Goal: Information Seeking & Learning: Learn about a topic

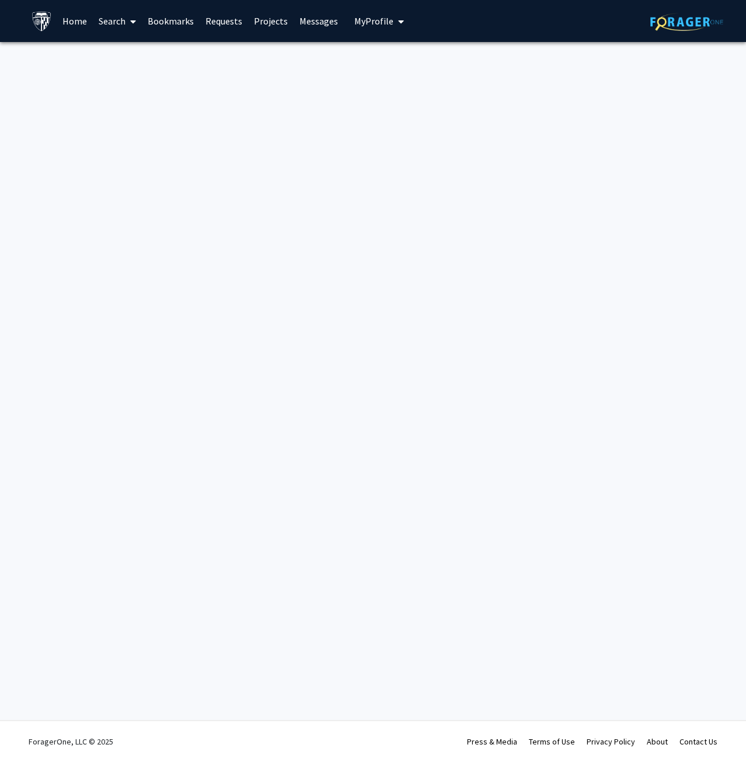
click at [125, 20] on link "Search" at bounding box center [117, 21] width 49 height 41
click at [337, 128] on div "Skip navigation Home Search Bookmarks Requests Projects Messages My Profile [PE…" at bounding box center [373, 381] width 746 height 762
click at [122, 20] on link "Search" at bounding box center [117, 21] width 49 height 41
click at [69, 20] on link "Home" at bounding box center [75, 21] width 36 height 41
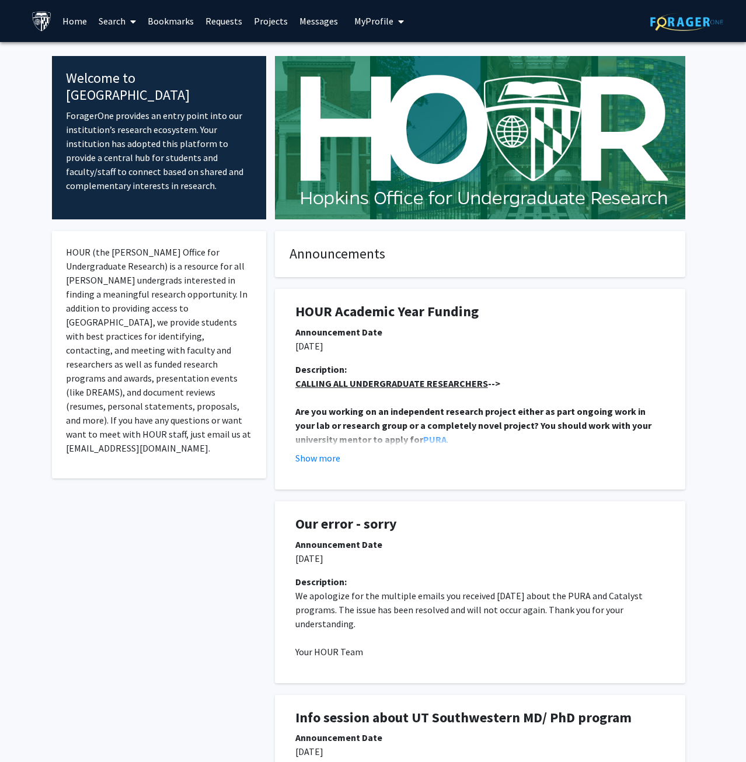
click at [219, 22] on link "Requests" at bounding box center [224, 21] width 48 height 41
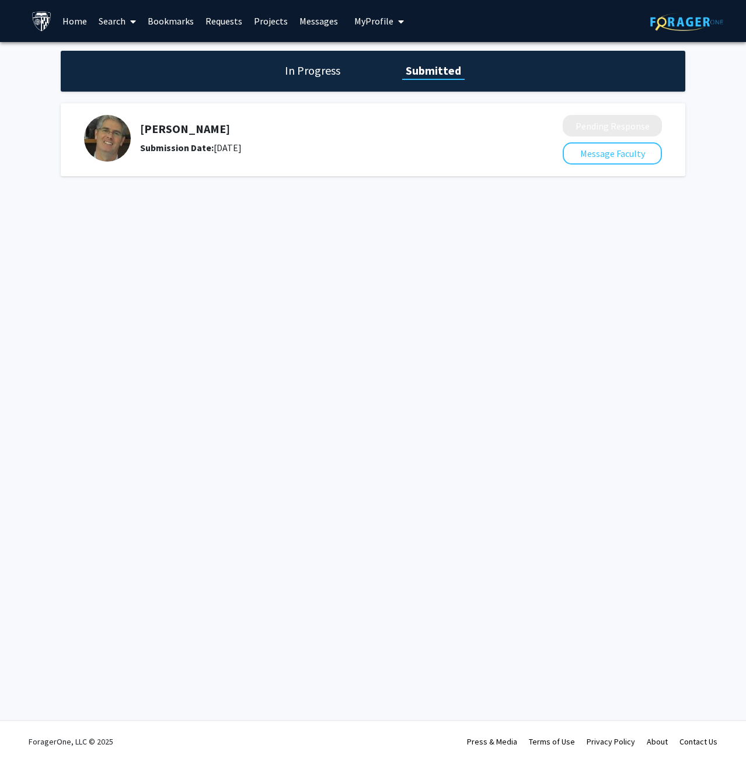
click at [269, 27] on link "Projects" at bounding box center [271, 21] width 46 height 41
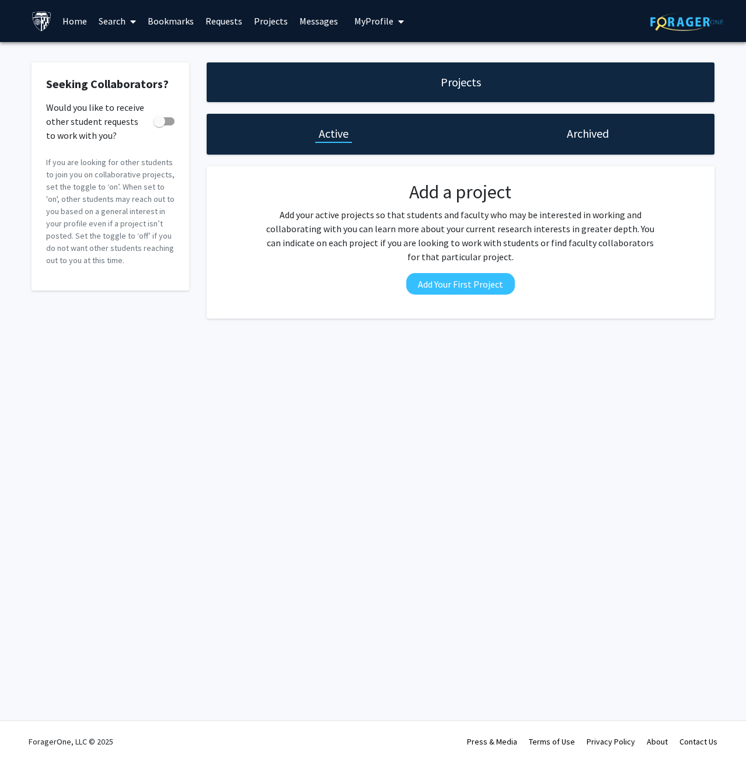
click at [133, 28] on span at bounding box center [131, 21] width 11 height 41
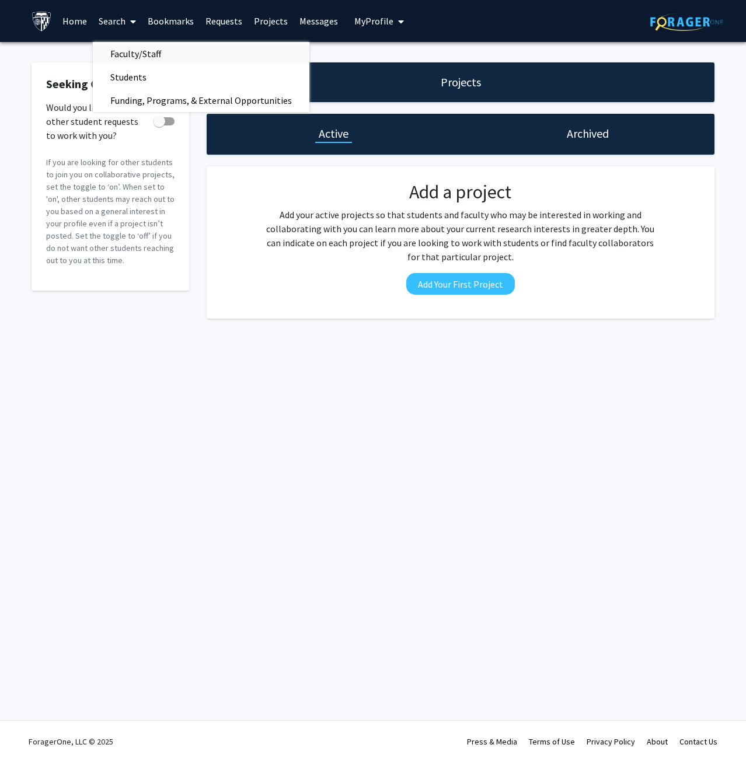
click at [148, 57] on span "Faculty/Staff" at bounding box center [136, 53] width 86 height 23
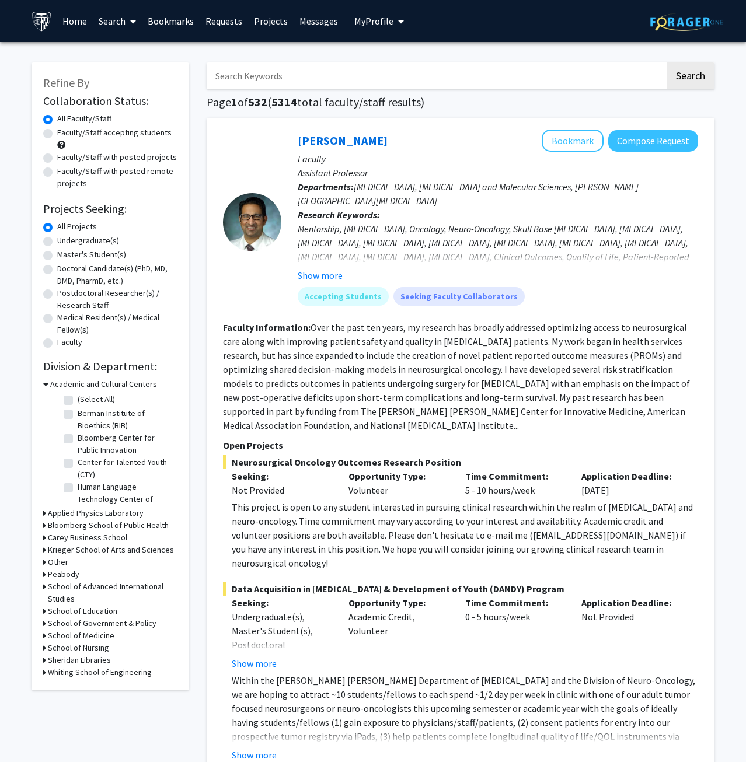
click at [127, 132] on label "Faculty/Staff accepting students" at bounding box center [114, 133] width 114 height 12
click at [65, 132] on input "Faculty/Staff accepting students" at bounding box center [61, 131] width 8 height 8
radio input "true"
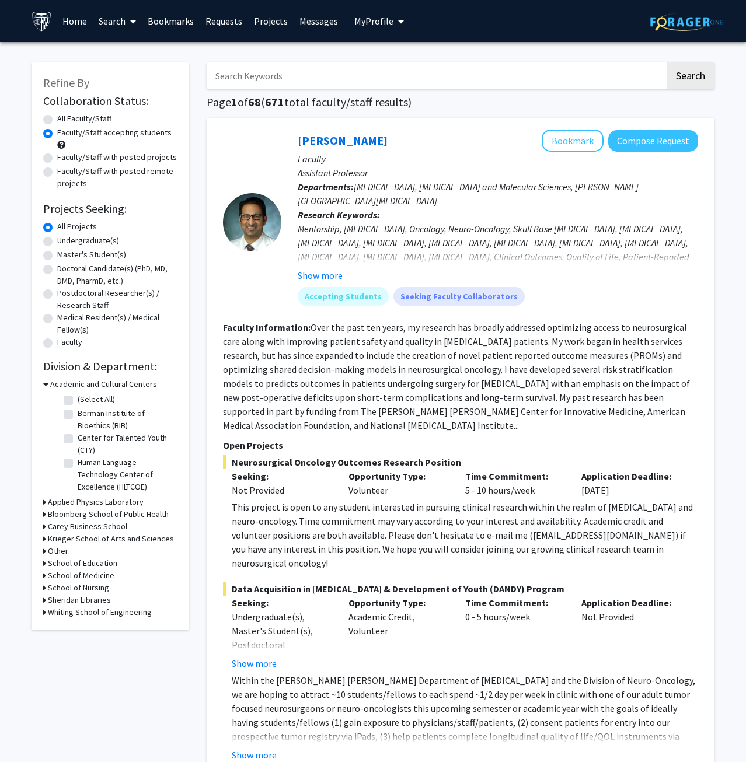
click at [93, 254] on label "Master's Student(s)" at bounding box center [91, 255] width 69 height 12
click at [65, 254] on input "Master's Student(s)" at bounding box center [61, 253] width 8 height 8
radio input "true"
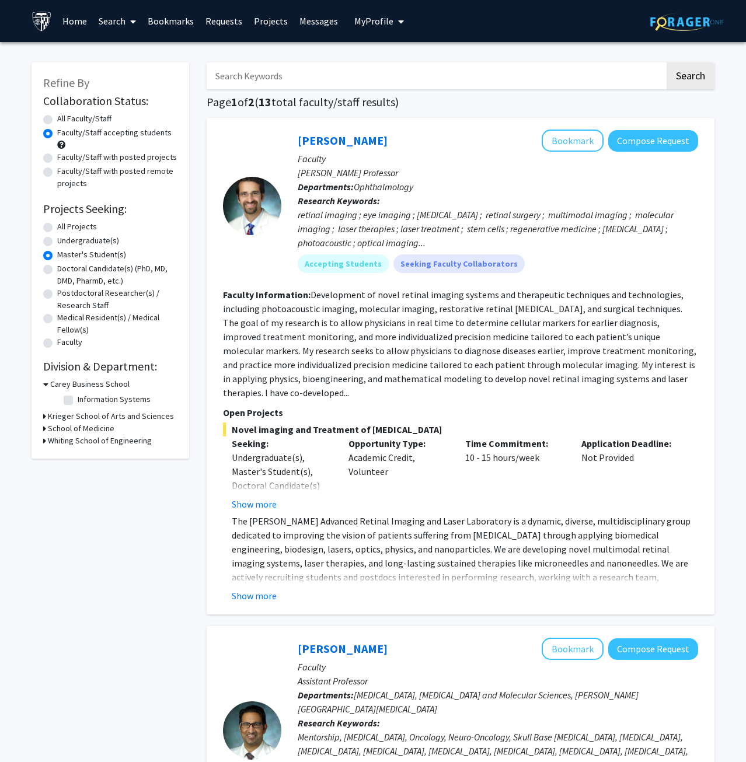
click at [43, 443] on icon at bounding box center [44, 441] width 3 height 12
click at [78, 458] on label "(Select All)" at bounding box center [96, 456] width 37 height 12
click at [78, 458] on input "(Select All)" at bounding box center [82, 454] width 8 height 8
checkbox input "true"
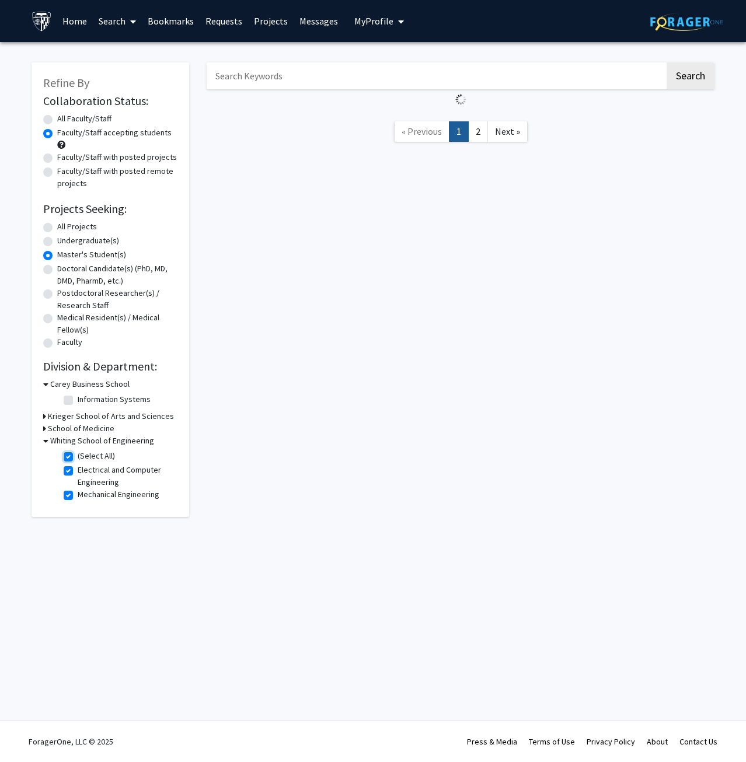
checkbox input "true"
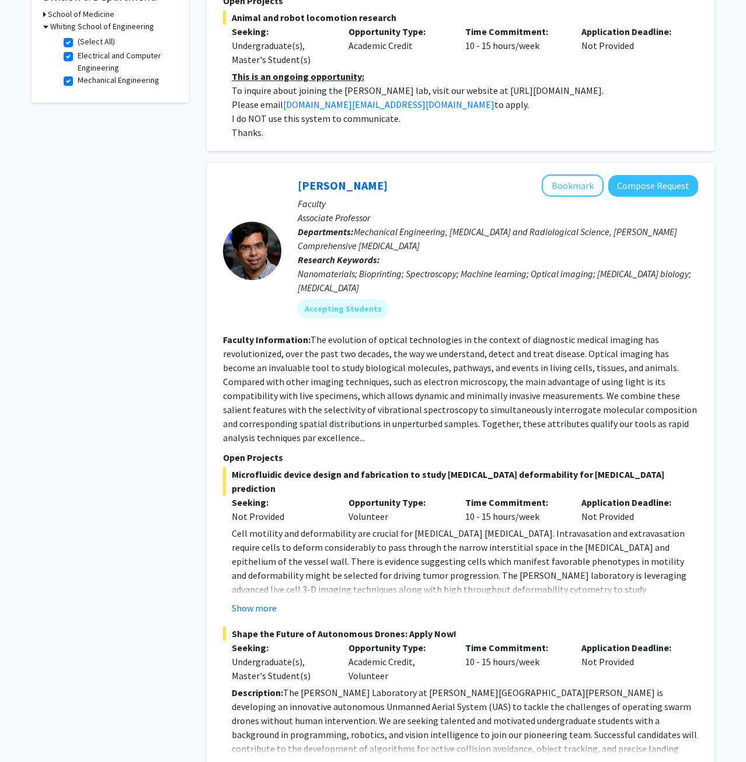
scroll to position [417, 0]
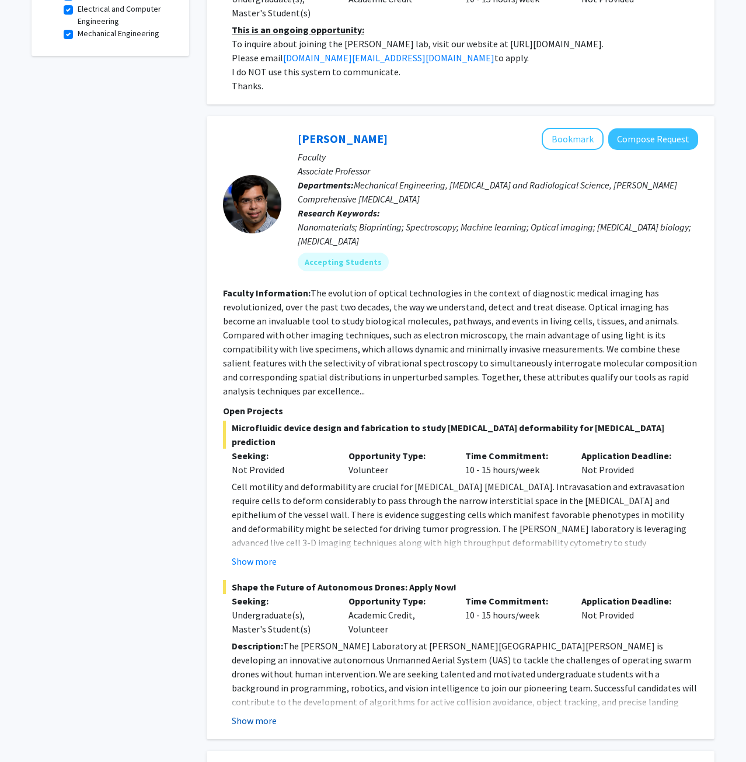
click at [269, 714] on button "Show more" at bounding box center [254, 721] width 45 height 14
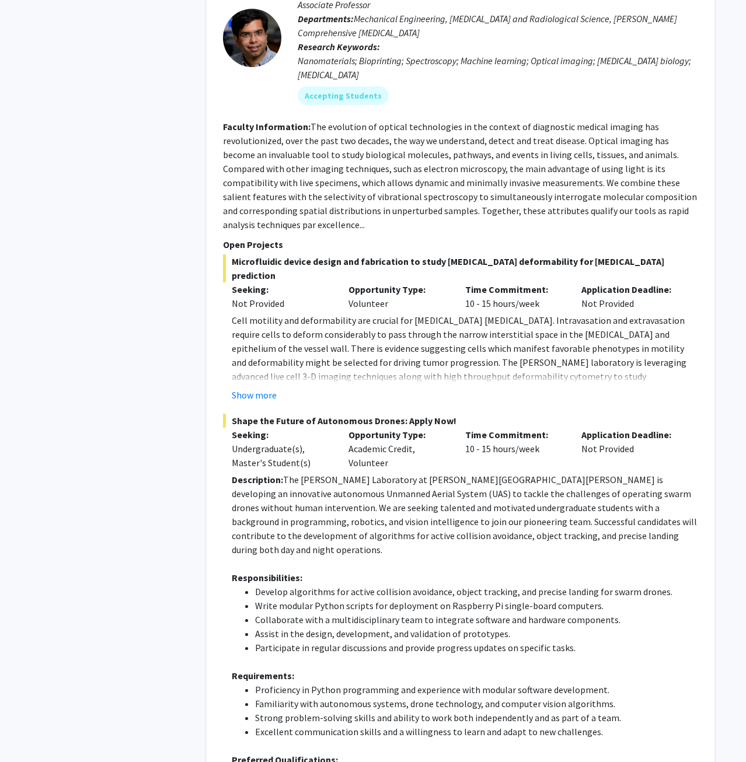
scroll to position [596, 0]
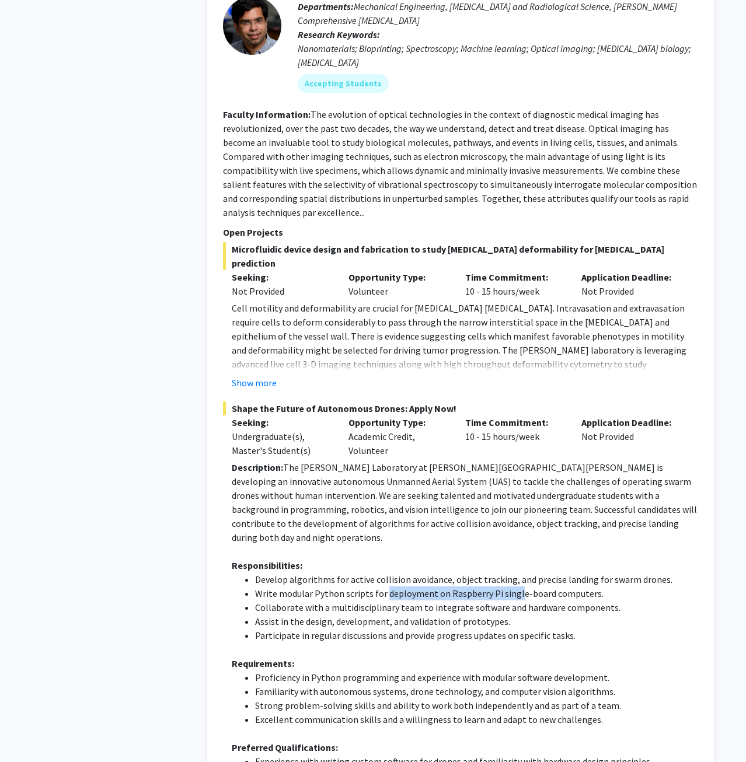
drag, startPoint x: 417, startPoint y: 561, endPoint x: 515, endPoint y: 560, distance: 97.5
click at [515, 587] on li "Write modular Python scripts for deployment on Raspberry Pi single-board comput…" at bounding box center [476, 594] width 443 height 14
click at [502, 615] on li "Assist in the design, development, and validation of prototypes." at bounding box center [476, 622] width 443 height 14
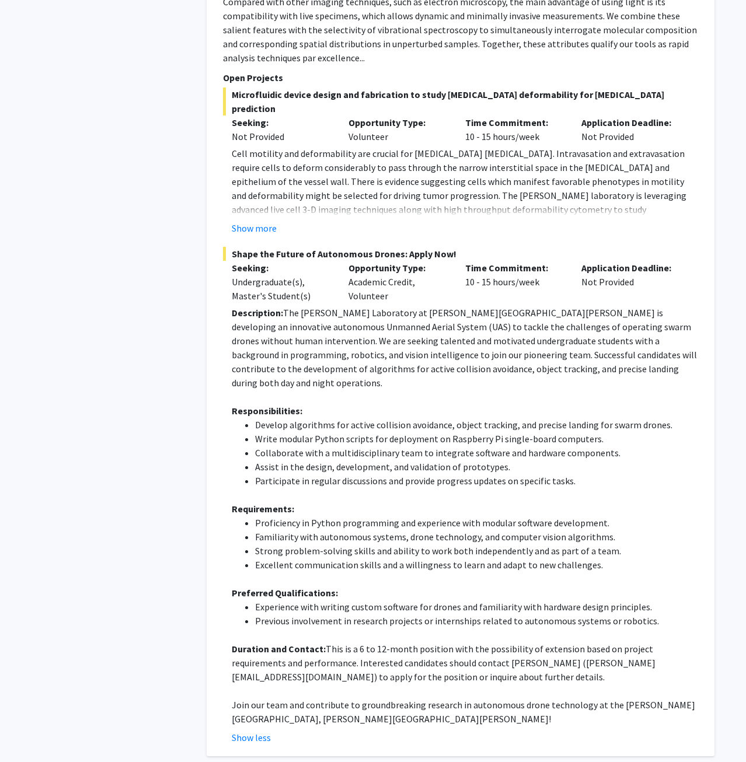
scroll to position [774, 0]
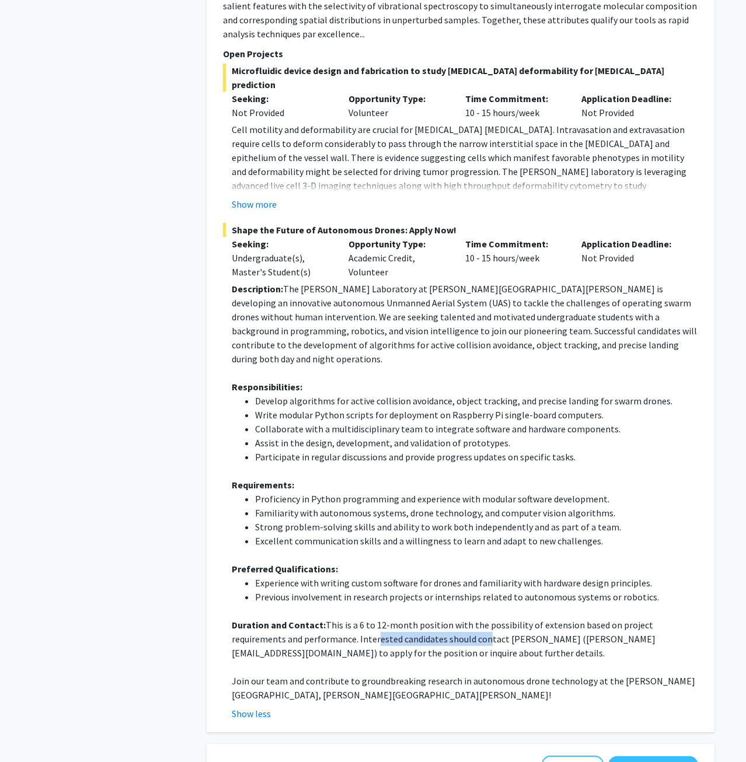
drag, startPoint x: 322, startPoint y: 614, endPoint x: 427, endPoint y: 618, distance: 105.2
click at [427, 618] on p "Duration and Contact: This is a 6 to 12-month position with the possibility of …" at bounding box center [465, 639] width 466 height 42
click at [440, 660] on p at bounding box center [465, 667] width 466 height 14
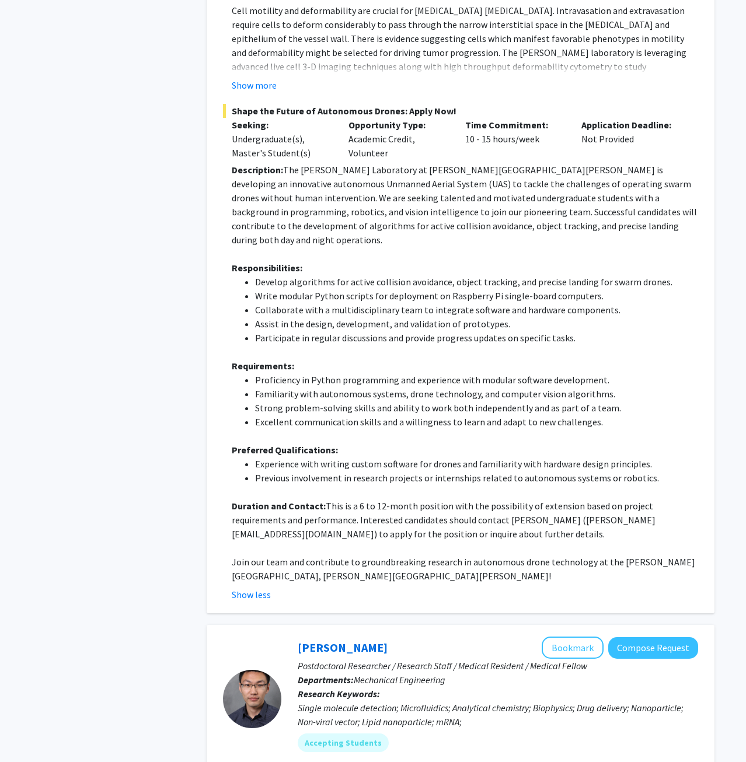
scroll to position [476, 0]
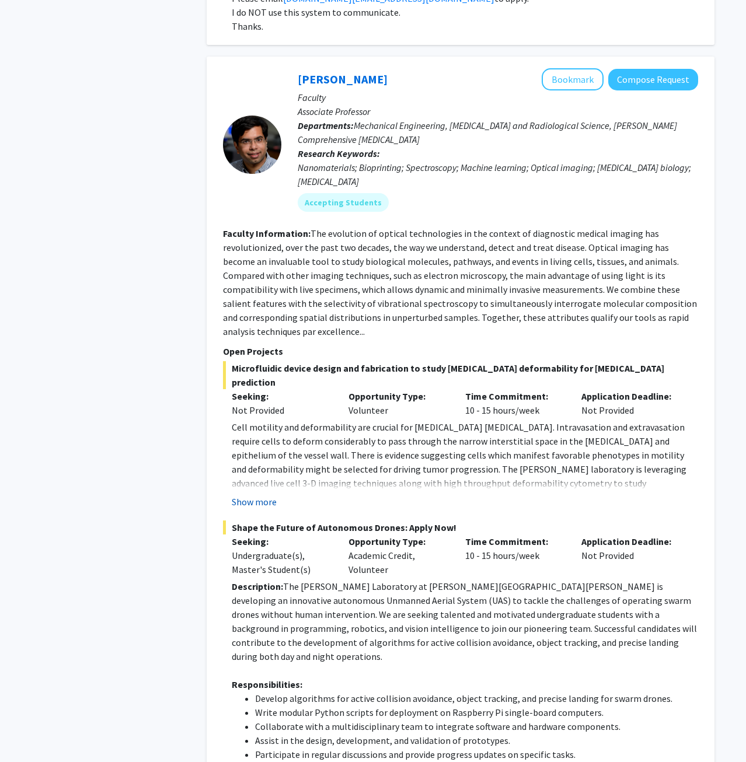
click at [264, 495] on button "Show more" at bounding box center [254, 502] width 45 height 14
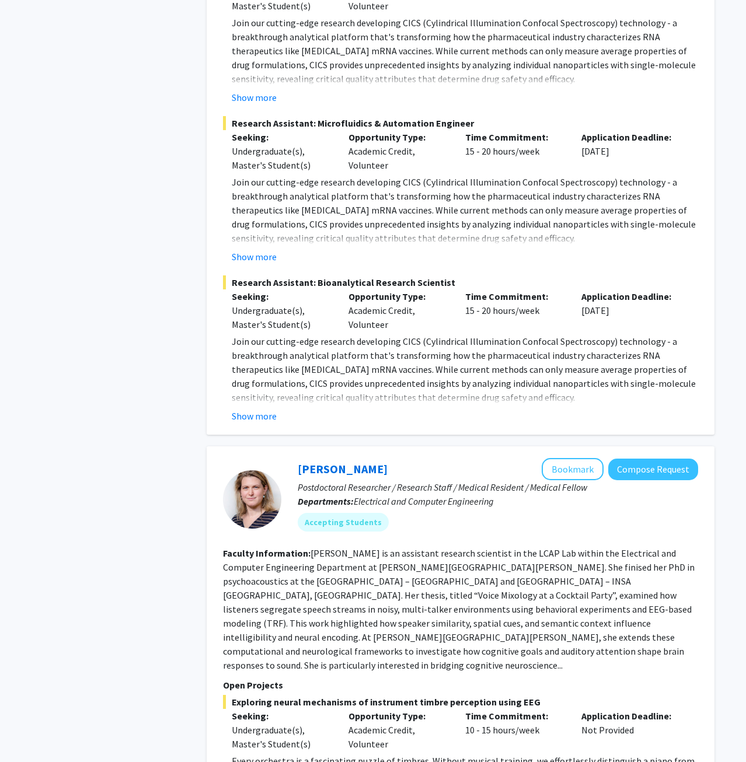
scroll to position [1965, 0]
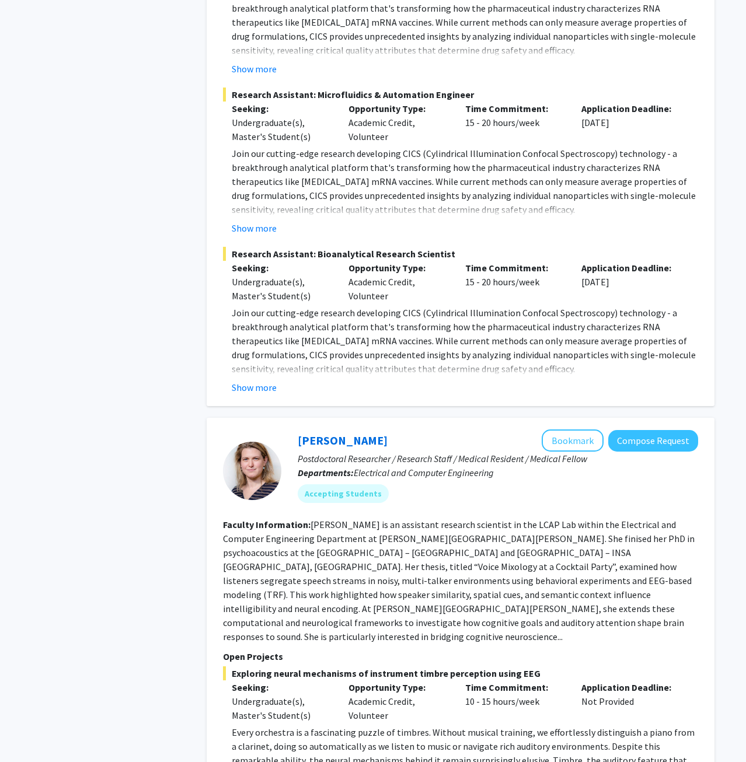
drag, startPoint x: 353, startPoint y: 476, endPoint x: 572, endPoint y: 469, distance: 218.4
click at [572, 519] on fg-read-more "[PERSON_NAME] is an assistant research scientist in the LCAP Lab within the Ele…" at bounding box center [459, 581] width 472 height 124
drag, startPoint x: 372, startPoint y: 486, endPoint x: 399, endPoint y: 486, distance: 26.9
click at [399, 519] on fg-read-more "[PERSON_NAME] is an assistant research scientist in the LCAP Lab within the Ele…" at bounding box center [459, 581] width 472 height 124
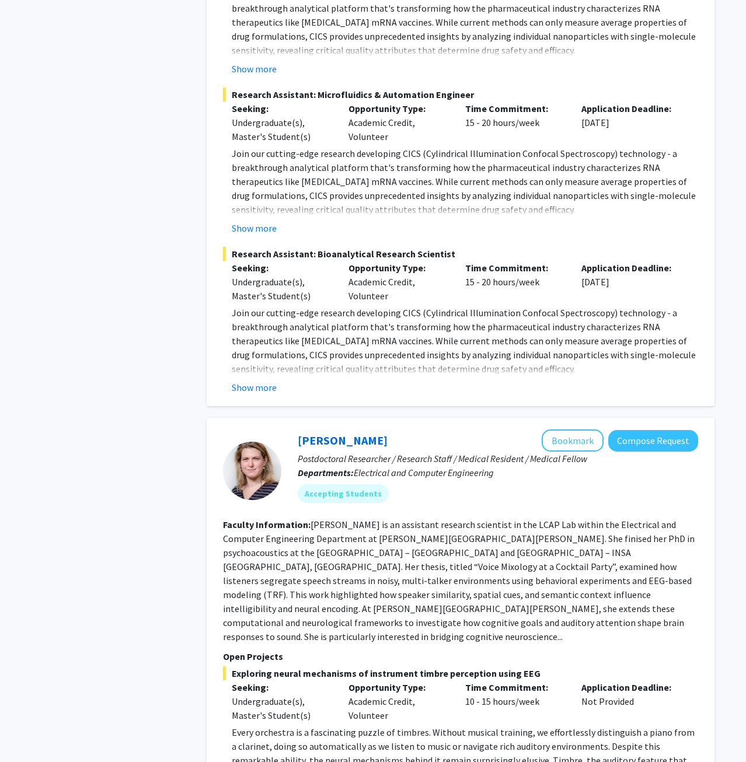
click at [408, 519] on fg-read-more "[PERSON_NAME] is an assistant research scientist in the LCAP Lab within the Ele…" at bounding box center [459, 581] width 472 height 124
drag, startPoint x: 318, startPoint y: 496, endPoint x: 638, endPoint y: 499, distance: 320.0
click at [638, 519] on fg-read-more "[PERSON_NAME] is an assistant research scientist in the LCAP Lab within the Ele…" at bounding box center [459, 581] width 472 height 124
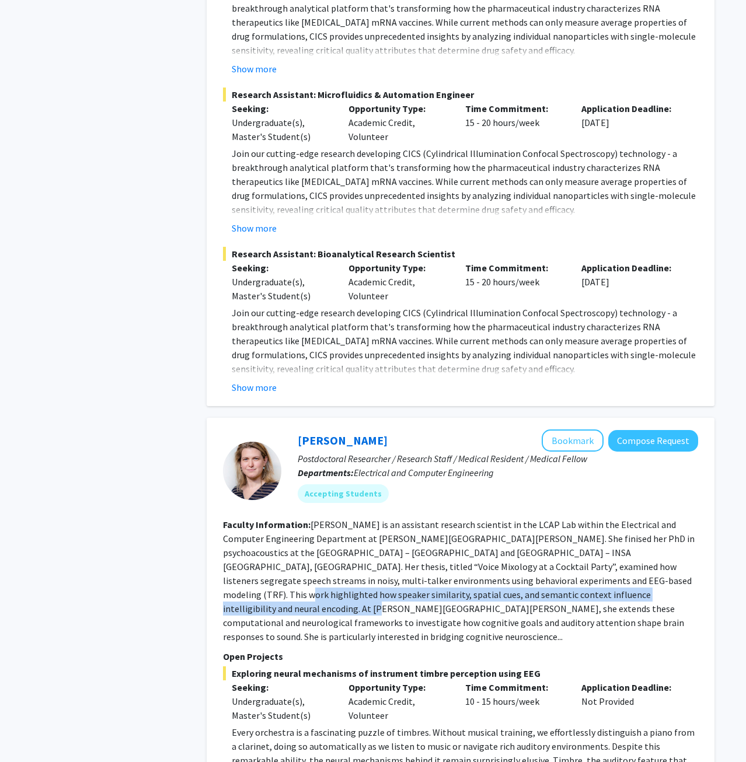
drag, startPoint x: 516, startPoint y: 514, endPoint x: 545, endPoint y: 525, distance: 30.5
click at [545, 525] on fg-read-more "[PERSON_NAME] is an assistant research scientist in the LCAP Lab within the Ele…" at bounding box center [459, 581] width 472 height 124
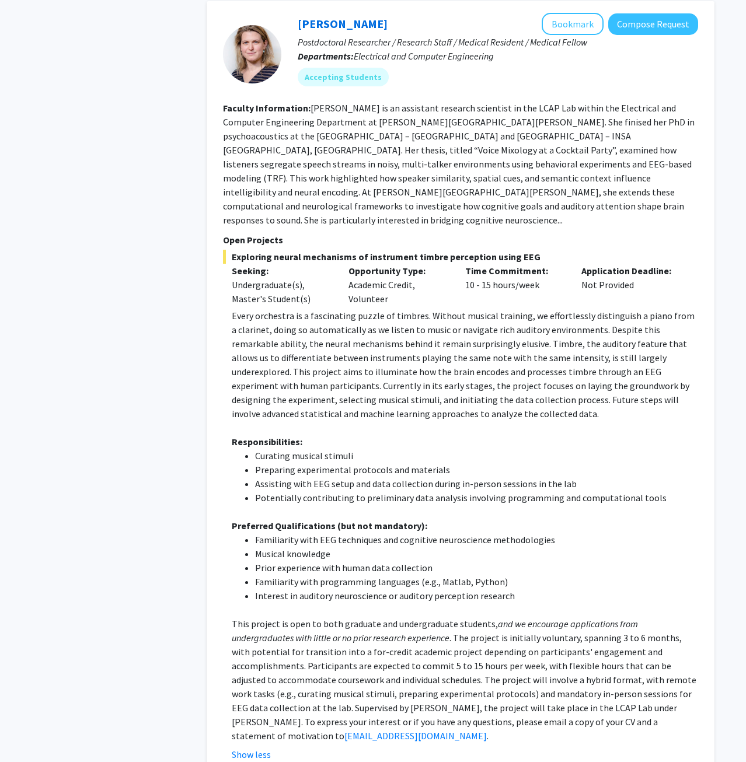
scroll to position [2410, 0]
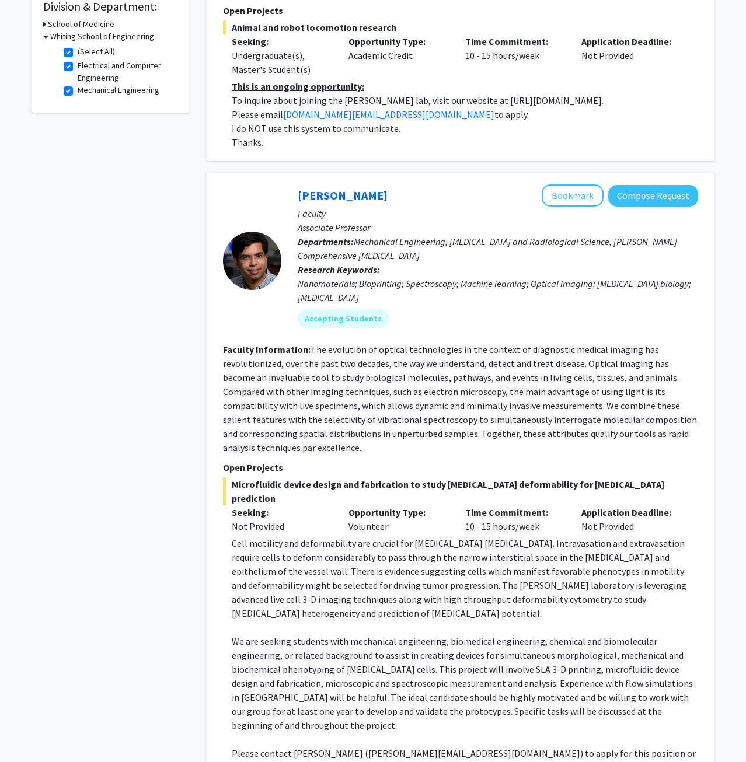
scroll to position [0, 0]
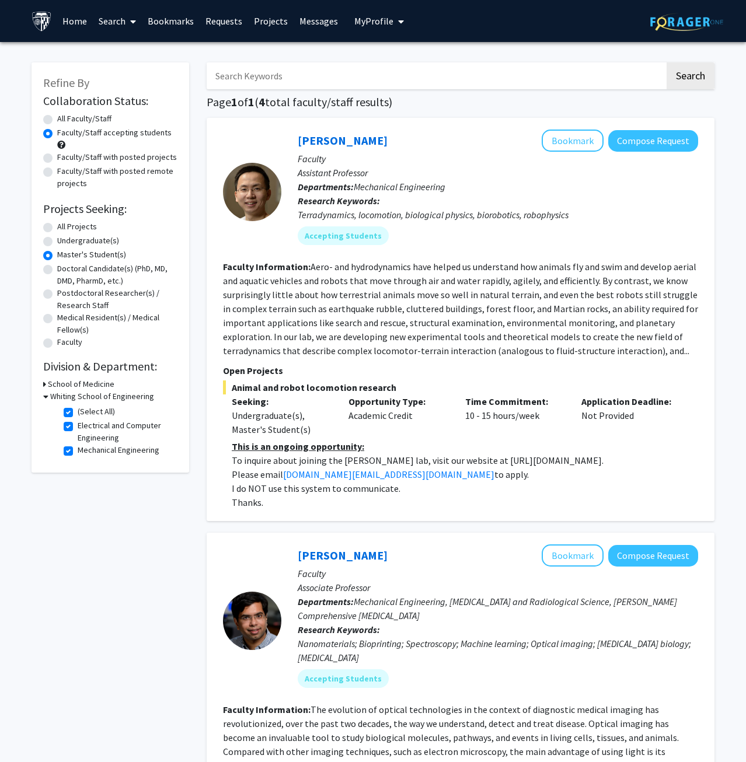
click at [269, 321] on fg-read-more "Aero- and hydrodynamics have helped us understand how animals fly and swim and …" at bounding box center [460, 309] width 475 height 96
click at [132, 154] on label "Faculty/Staff with posted projects" at bounding box center [117, 157] width 120 height 12
click at [65, 154] on input "Faculty/Staff with posted projects" at bounding box center [61, 155] width 8 height 8
radio input "true"
click at [132, 154] on label "Faculty/Staff with posted projects" at bounding box center [117, 157] width 120 height 12
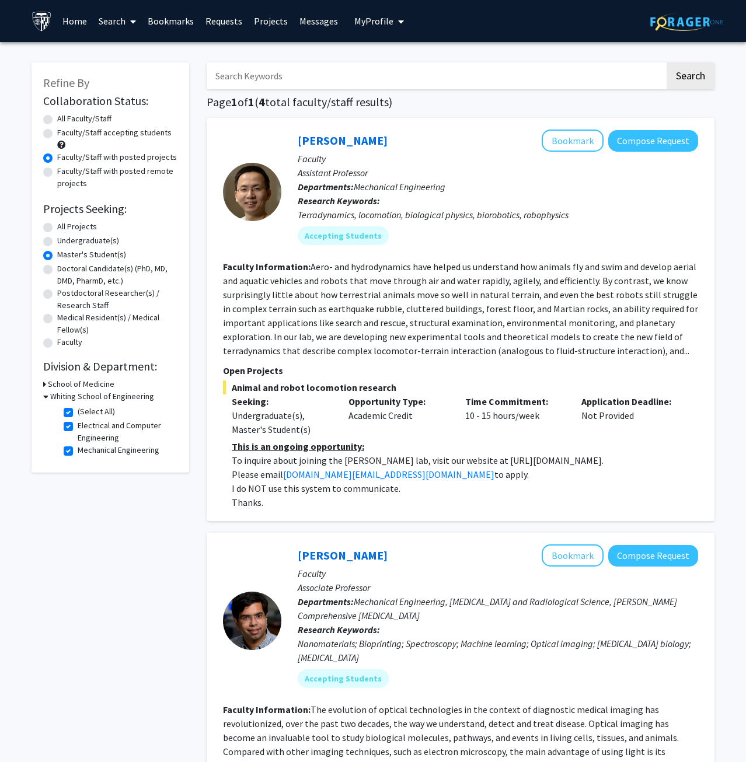
click at [65, 154] on input "Faculty/Staff with posted projects" at bounding box center [61, 155] width 8 height 8
click at [114, 131] on label "Faculty/Staff accepting students" at bounding box center [114, 133] width 114 height 12
click at [65, 131] on input "Faculty/Staff accepting students" at bounding box center [61, 131] width 8 height 8
radio input "true"
click at [68, 408] on fg-checkbox "(Select All) (Select All)" at bounding box center [119, 413] width 111 height 14
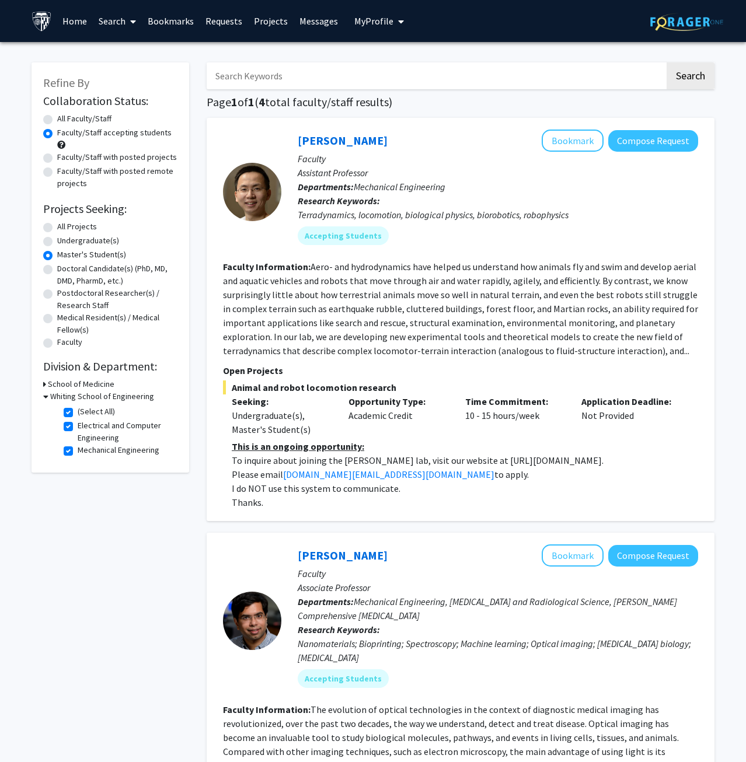
click at [73, 417] on fg-checkbox "(Select All) (Select All)" at bounding box center [119, 413] width 111 height 14
click at [78, 413] on label "(Select All)" at bounding box center [96, 412] width 37 height 12
click at [78, 413] on input "(Select All)" at bounding box center [82, 410] width 8 height 8
checkbox input "false"
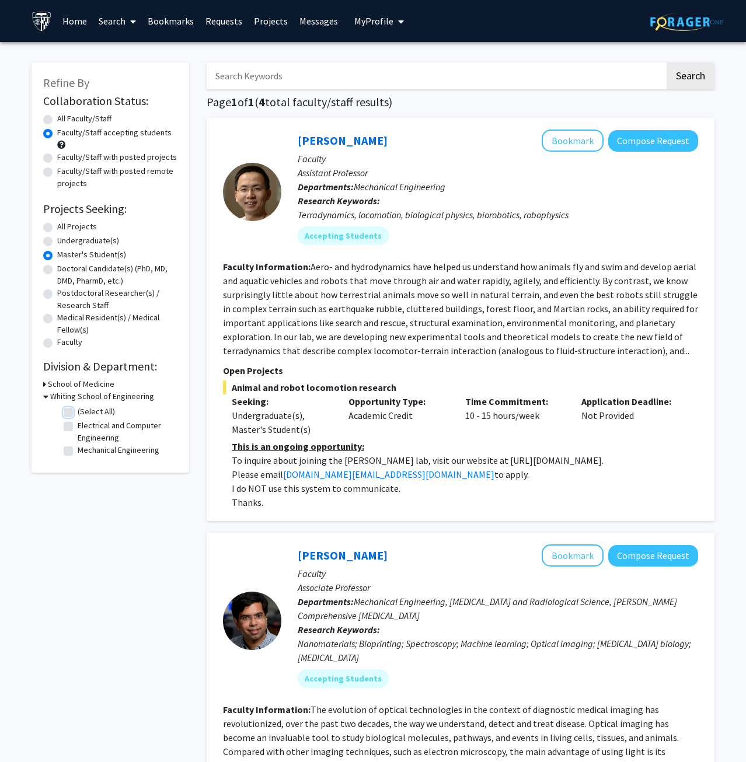
checkbox input "false"
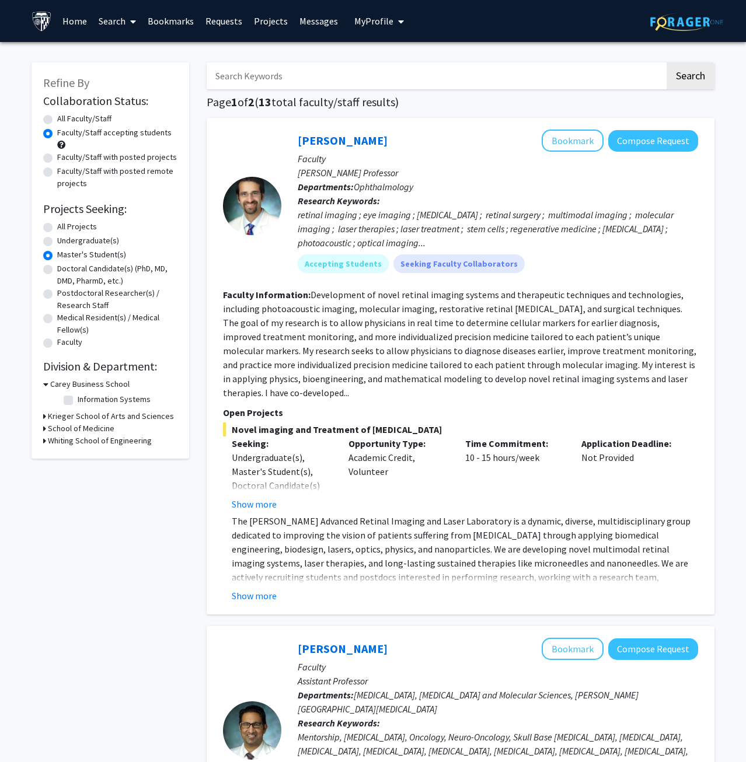
click at [44, 438] on icon at bounding box center [44, 441] width 3 height 12
click at [78, 458] on label "(Select All)" at bounding box center [96, 456] width 37 height 12
click at [78, 458] on input "(Select All)" at bounding box center [82, 454] width 8 height 8
checkbox input "true"
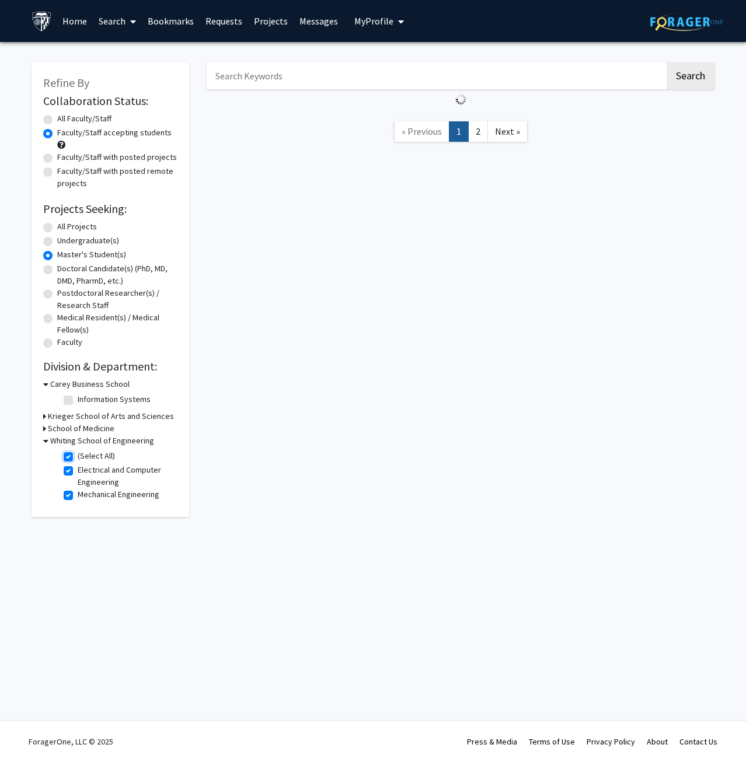
checkbox input "true"
